Goal: Task Accomplishment & Management: Manage account settings

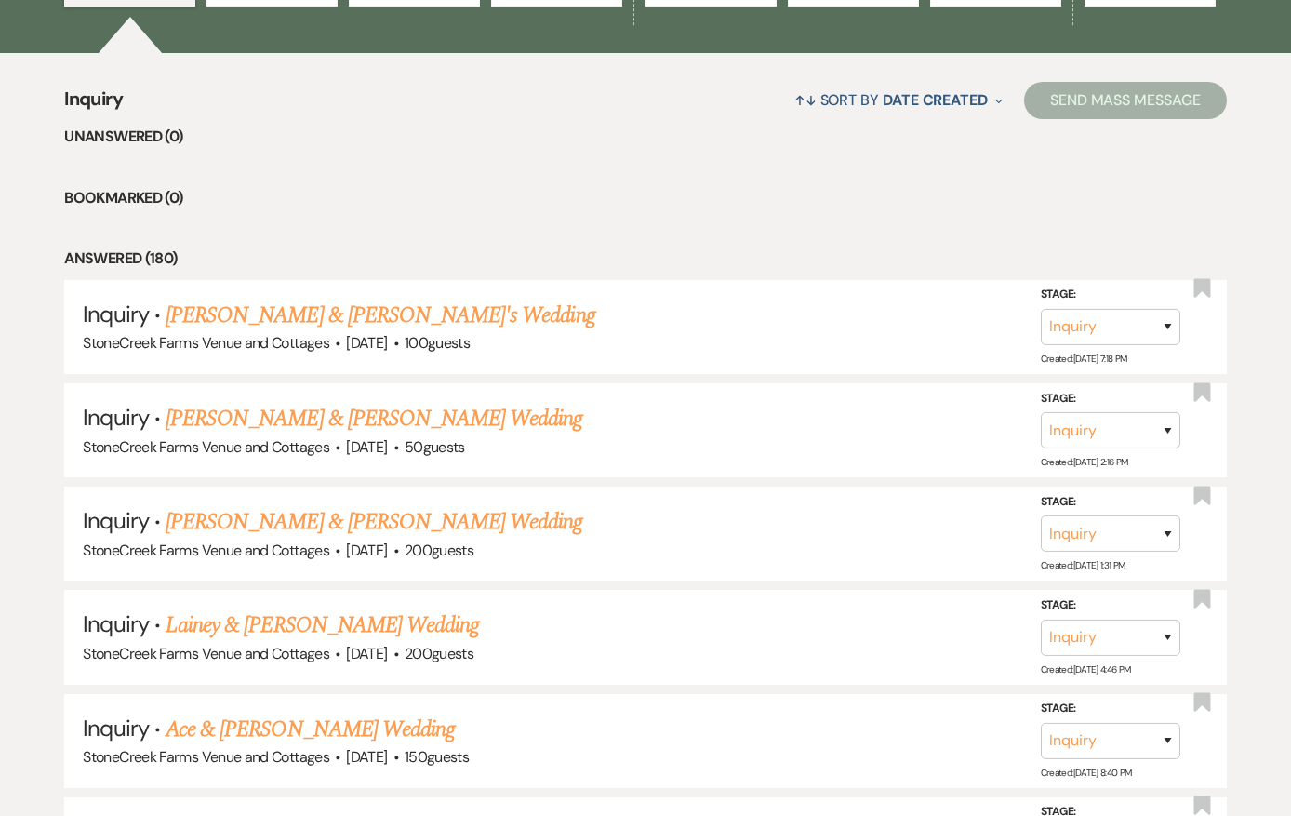
scroll to position [1478, 0]
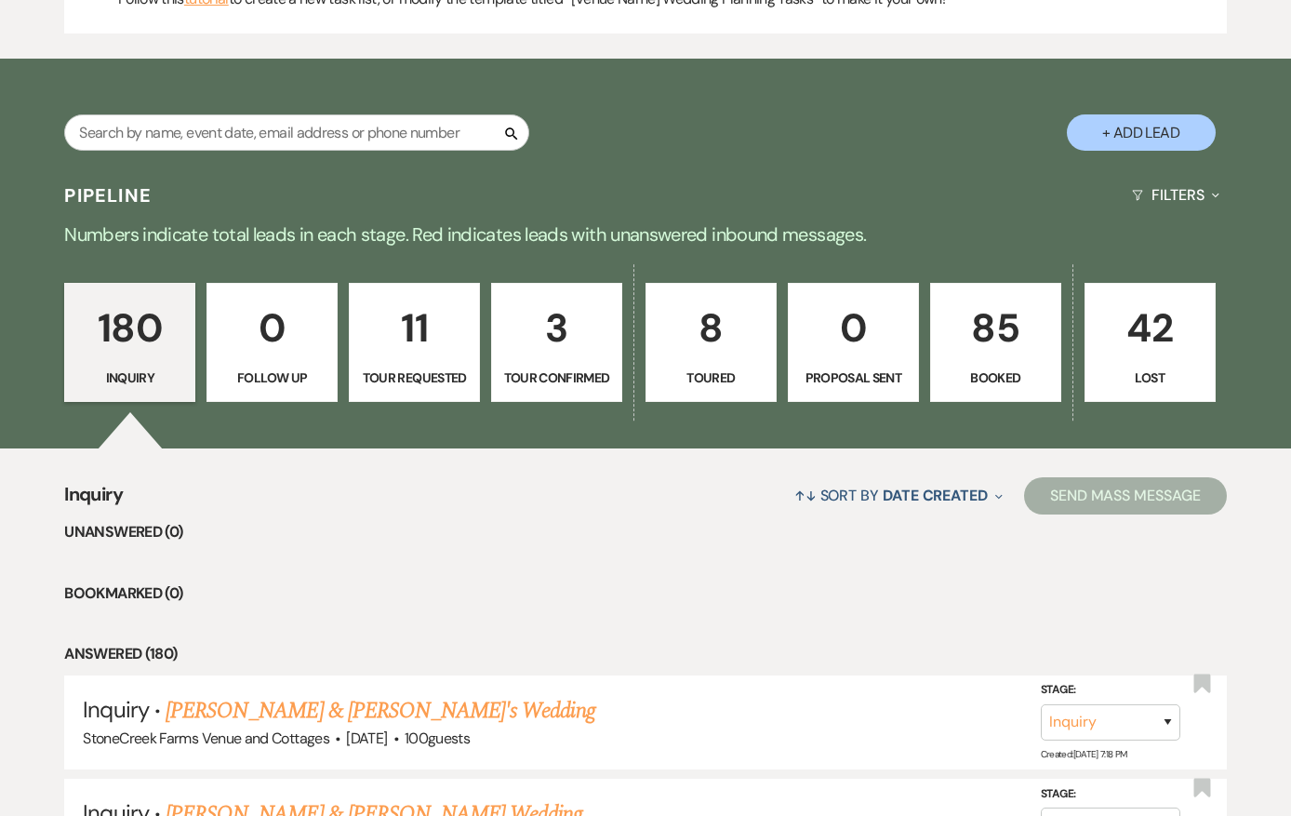
click at [992, 333] on p "85" at bounding box center [995, 328] width 107 height 62
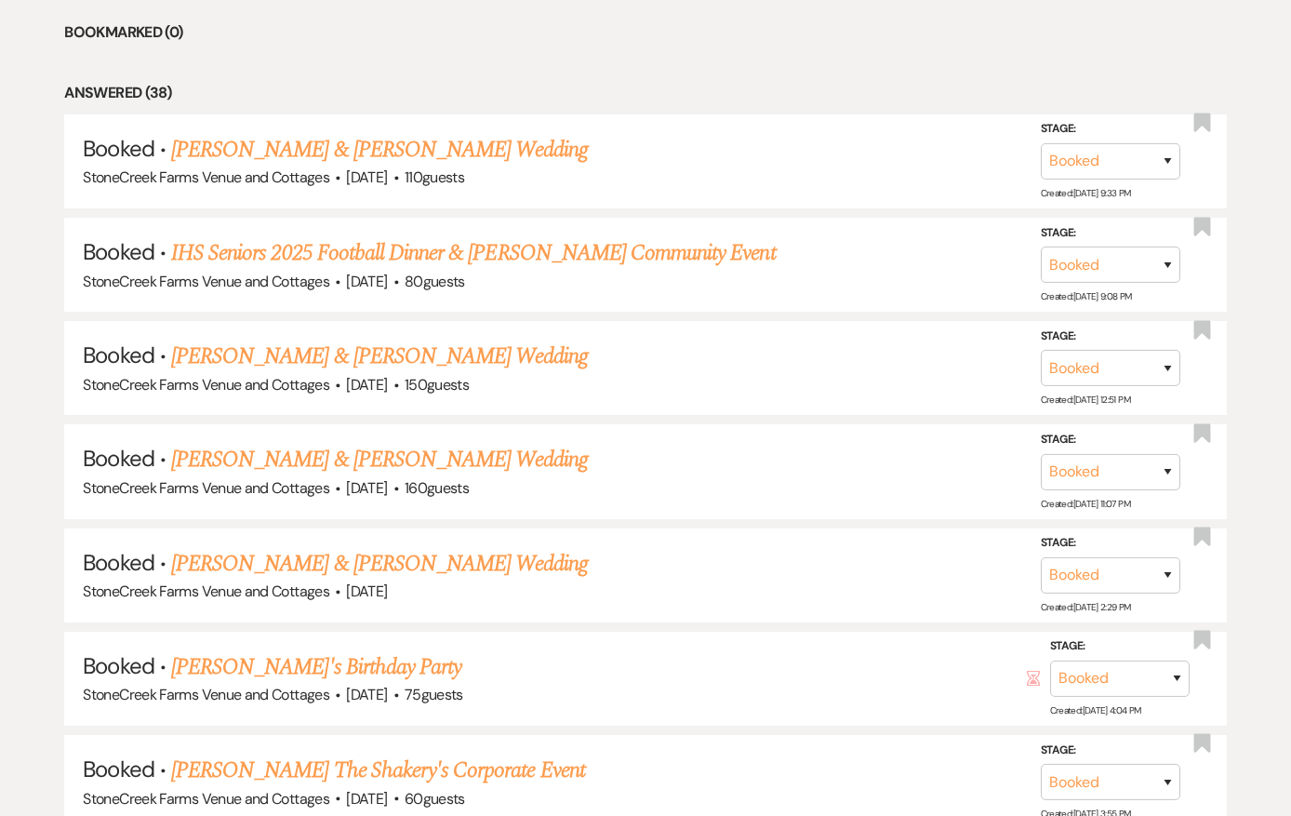
scroll to position [1640, 0]
click at [696, 190] on li "Booked · [PERSON_NAME] & [PERSON_NAME] Wedding StoneCreek Farms Venue and Cotta…" at bounding box center [644, 161] width 1161 height 94
click at [405, 135] on link "[PERSON_NAME] & [PERSON_NAME] Wedding" at bounding box center [379, 149] width 417 height 33
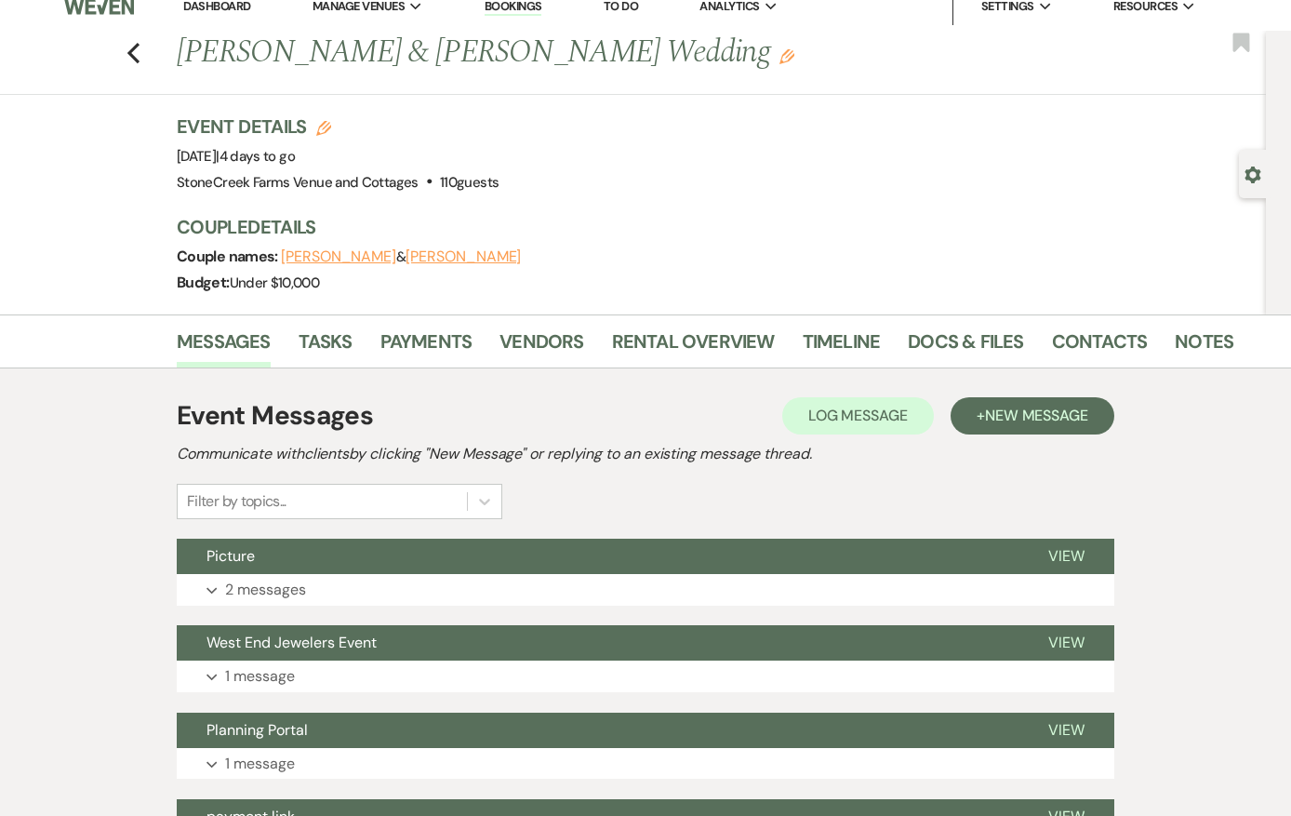
scroll to position [14, 0]
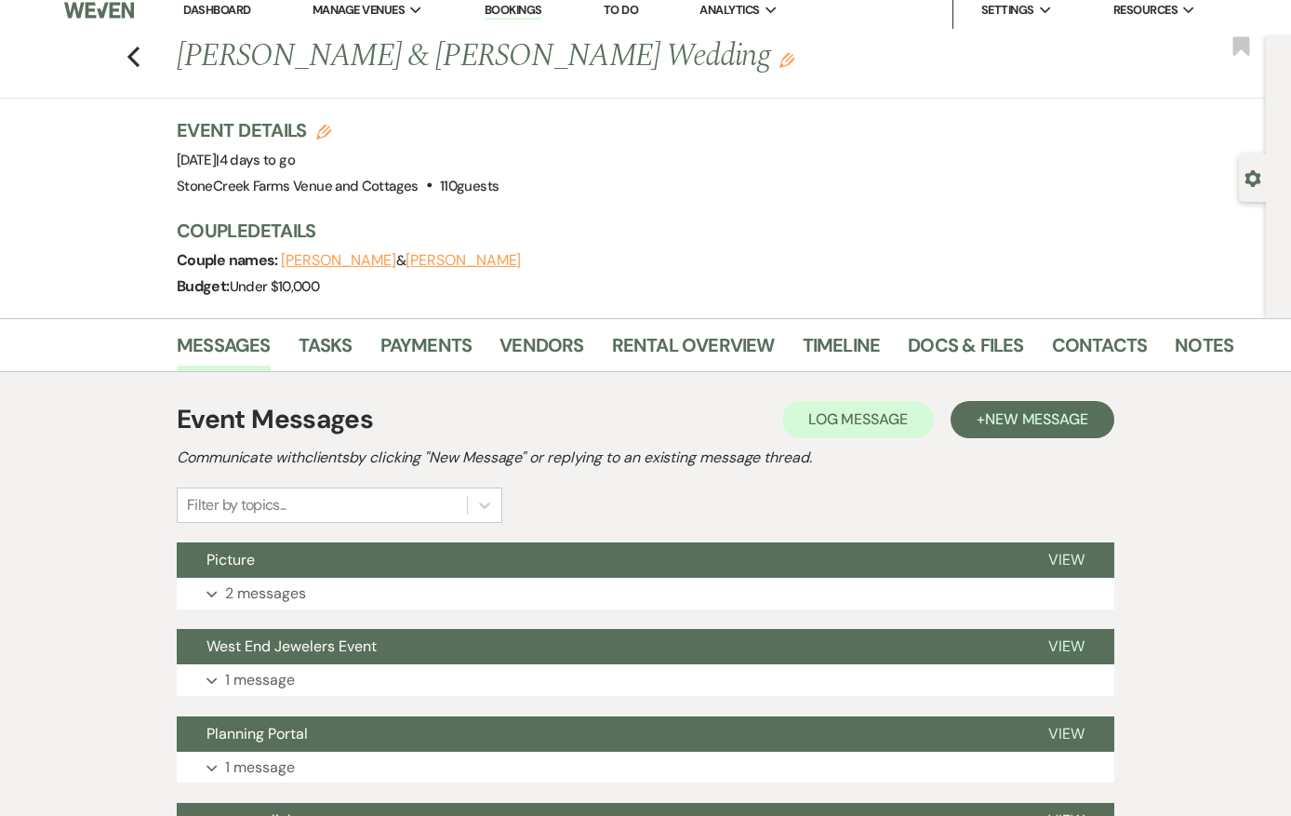
click at [1191, 363] on link "Notes" at bounding box center [1204, 350] width 59 height 41
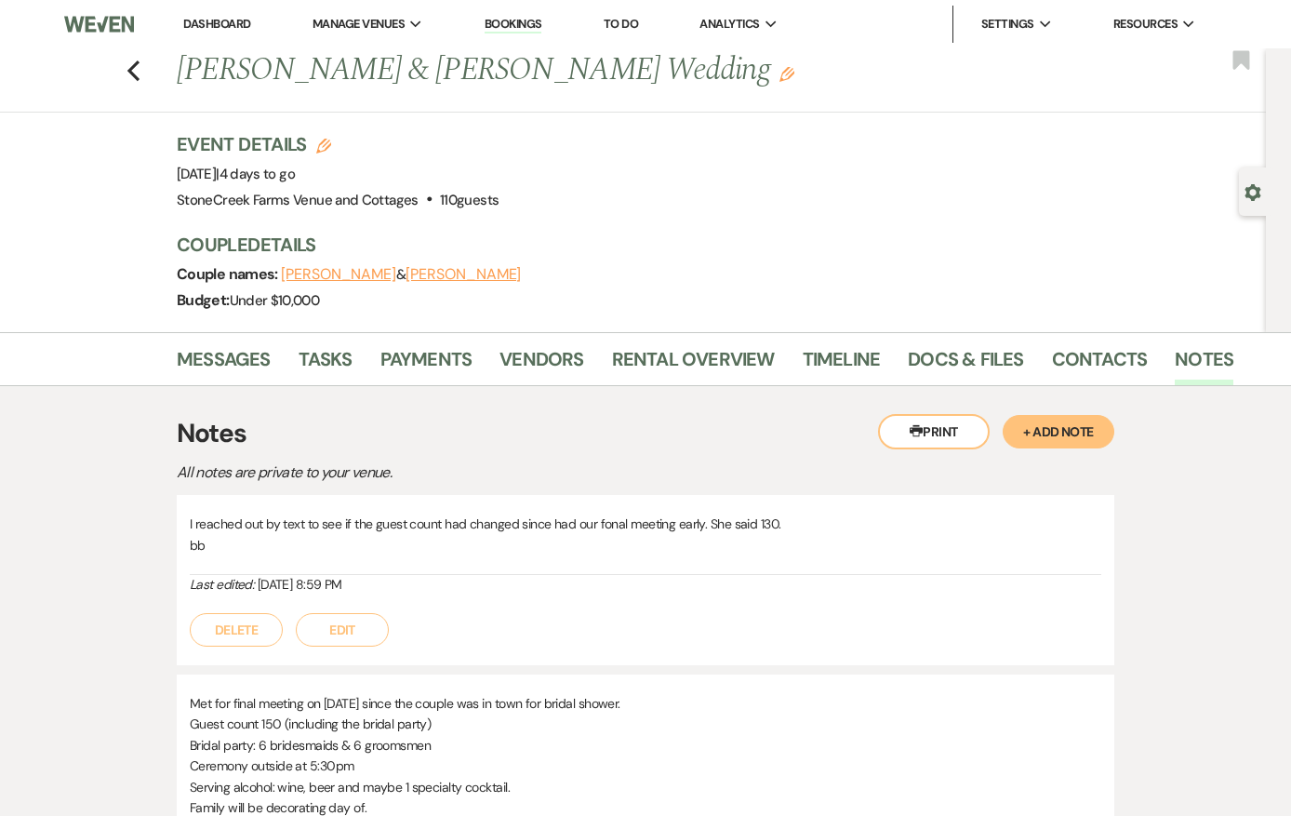
click at [354, 271] on button "[PERSON_NAME]" at bounding box center [338, 274] width 115 height 15
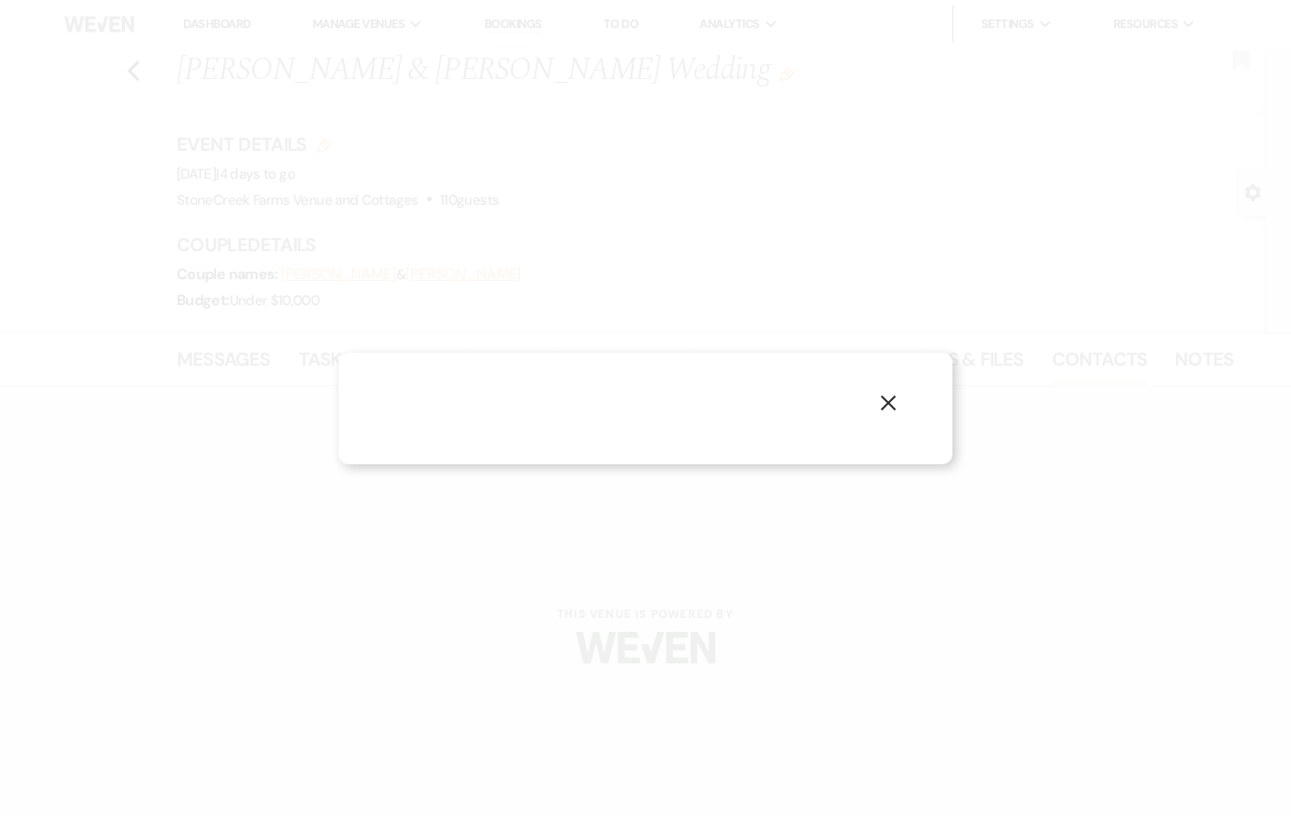
select select "1"
select select "text"
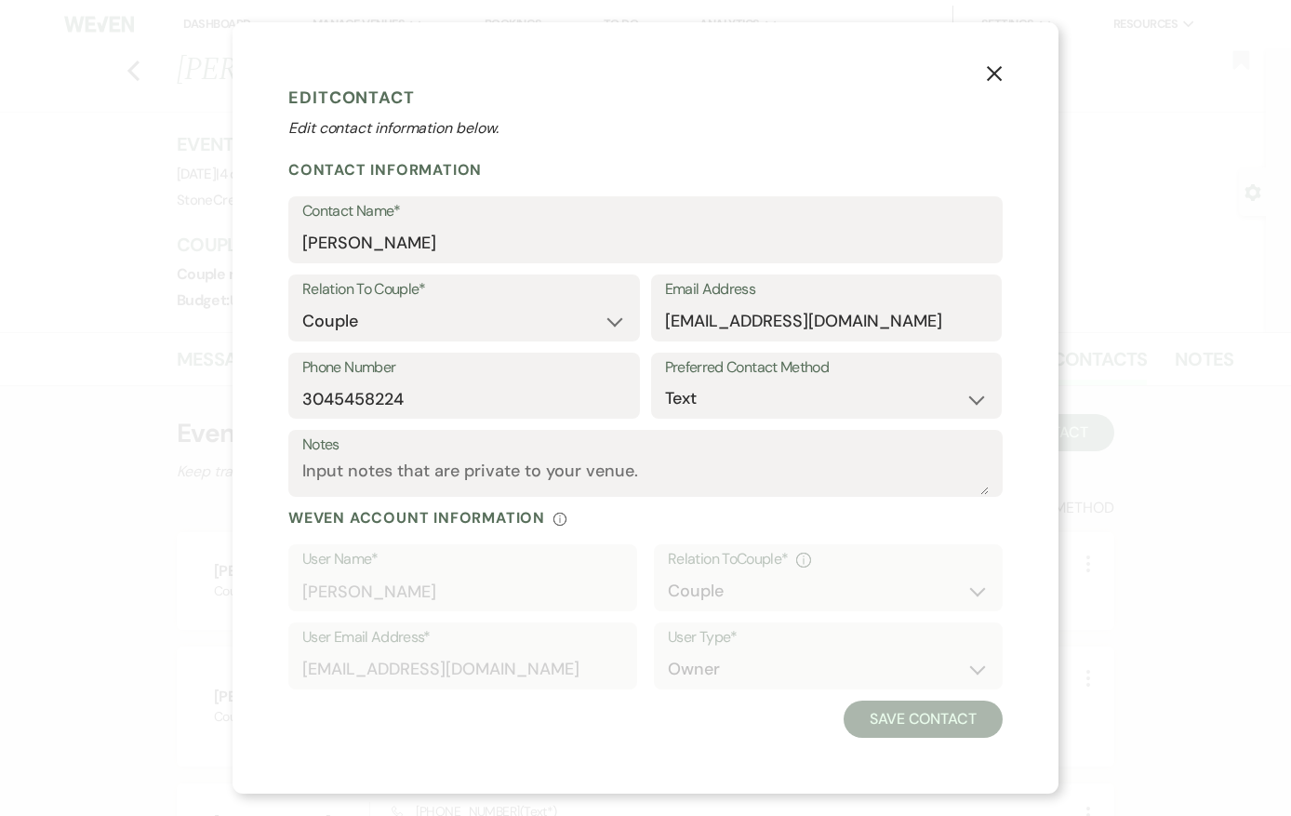
click at [989, 73] on icon "X" at bounding box center [994, 73] width 17 height 17
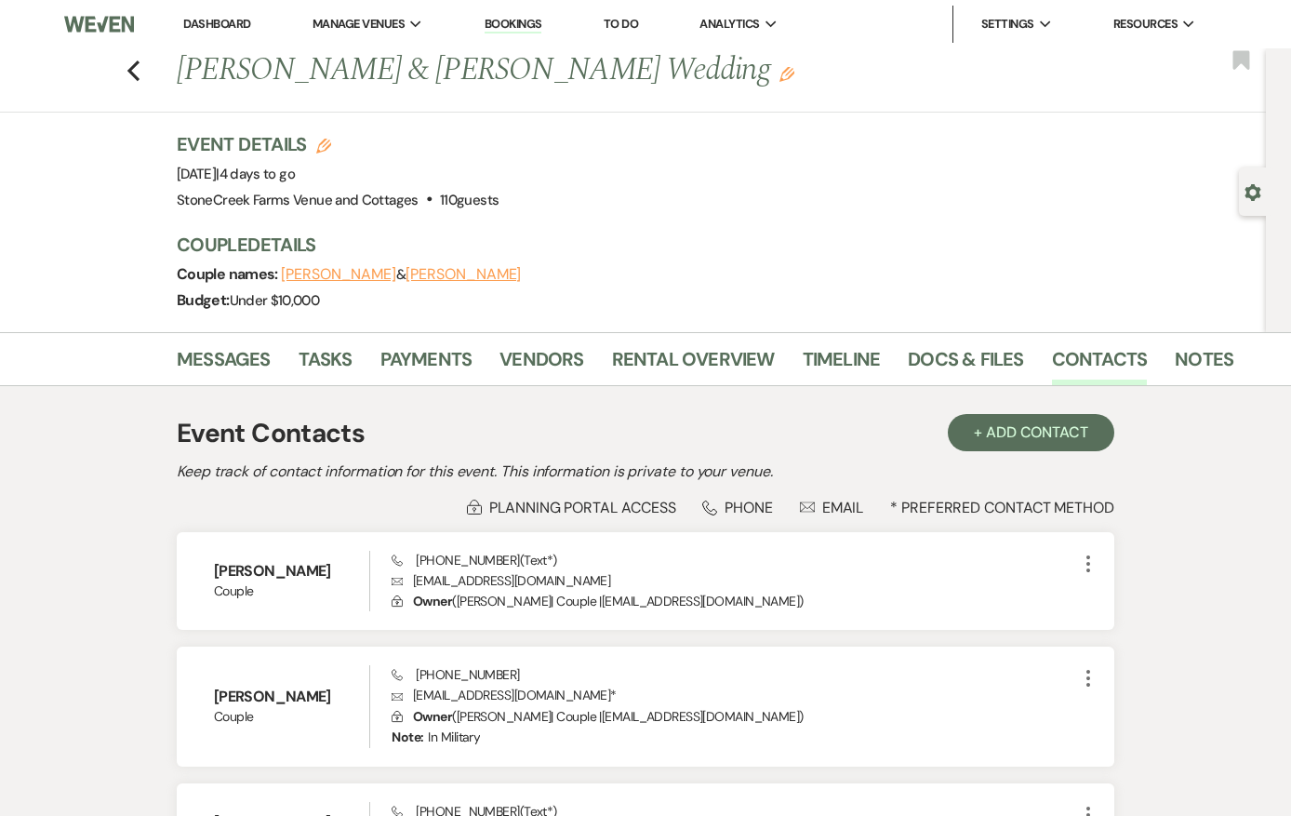
click at [138, 74] on icon "Previous" at bounding box center [133, 71] width 14 height 22
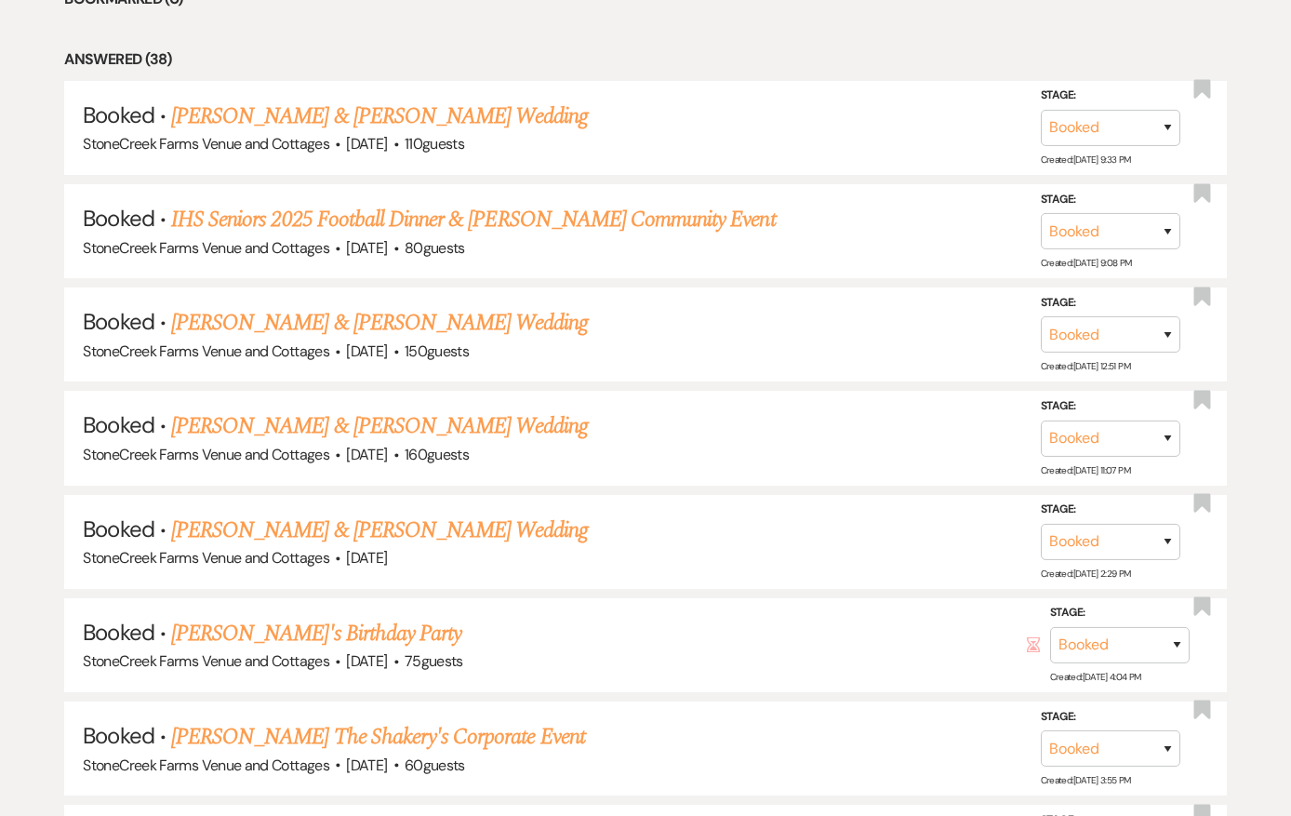
scroll to position [1674, 0]
